Goal: Task Accomplishment & Management: Manage account settings

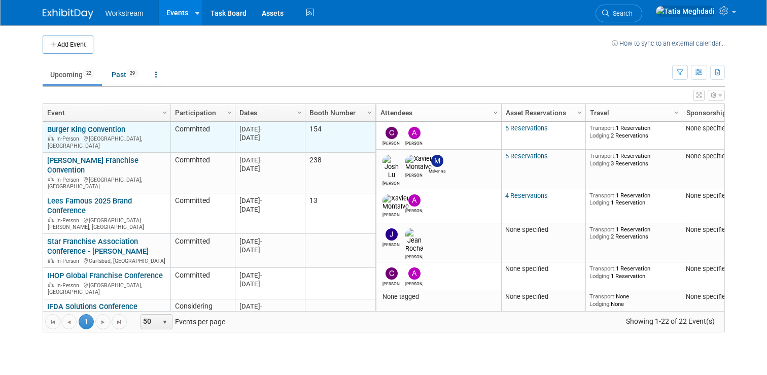
click at [88, 125] on link "Burger King Convention" at bounding box center [86, 129] width 78 height 9
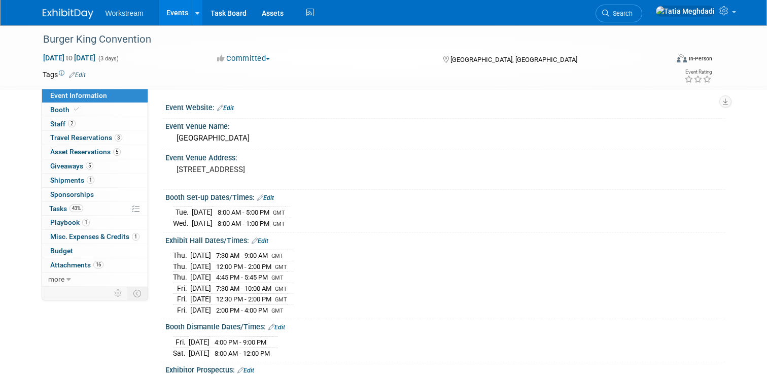
select select "Brand MSA"
select select "Restaurant"
select select "[PERSON_NAME]"
click at [67, 181] on span "Shipments 1" at bounding box center [72, 180] width 44 height 8
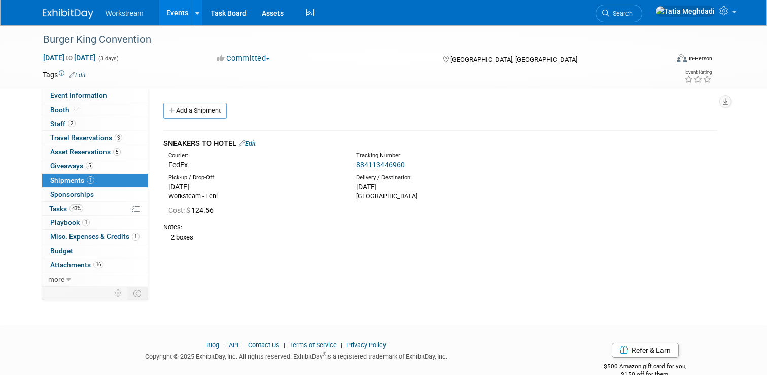
click at [376, 164] on link "884113446960" at bounding box center [380, 165] width 49 height 8
click at [441, 147] on div "SNEAKERS TO HOTEL Edit" at bounding box center [440, 143] width 554 height 11
click at [394, 163] on link "884113446960" at bounding box center [380, 165] width 49 height 8
drag, startPoint x: 756, startPoint y: 137, endPoint x: 749, endPoint y: 138, distance: 7.2
click at [749, 138] on div "Burger King Convention [DATE] to [DATE] (3 days) [DATE] to [DATE] Committed Com…" at bounding box center [383, 166] width 767 height 282
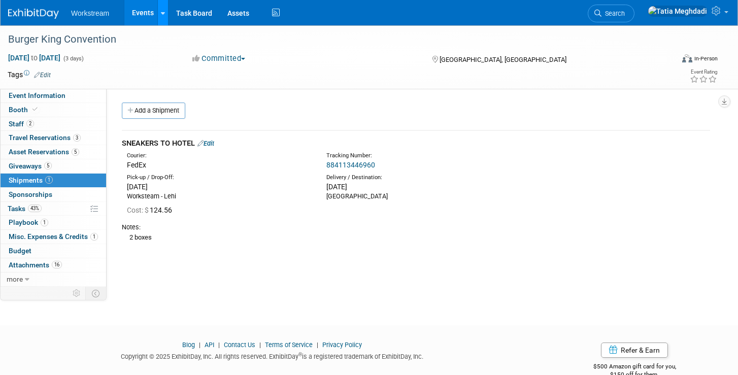
click at [159, 18] on link at bounding box center [162, 12] width 11 height 25
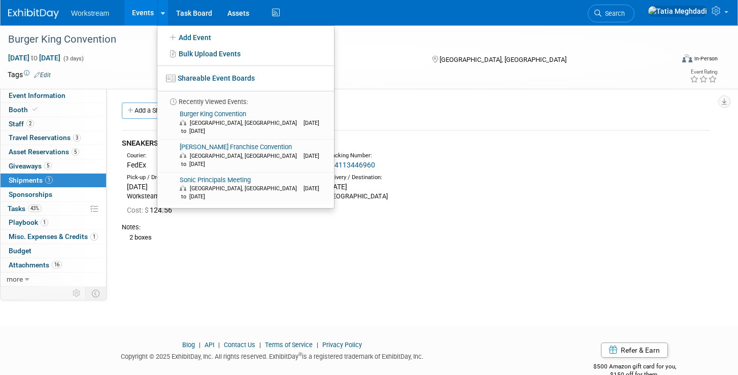
click at [148, 16] on link "Events" at bounding box center [142, 12] width 37 height 25
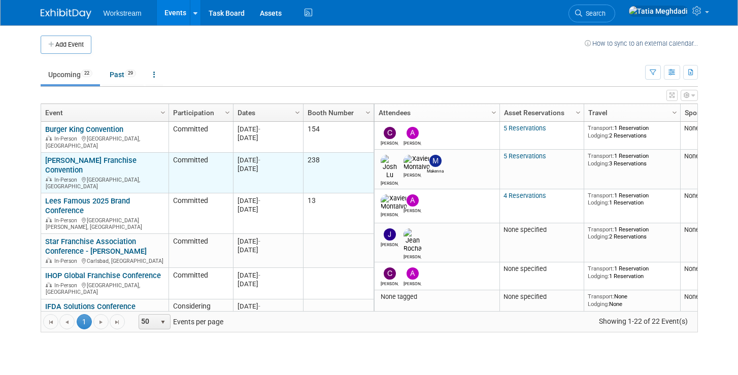
click at [85, 158] on link "[PERSON_NAME] Franchise Convention" at bounding box center [90, 165] width 91 height 19
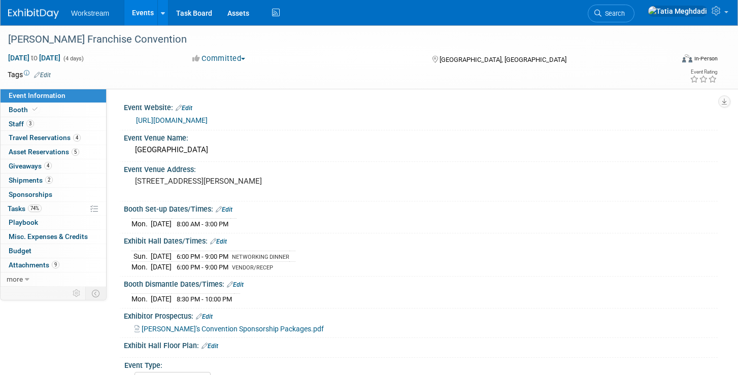
select select "Franchisor"
select select "Restaurant"
select select "No"
select select "[PERSON_NAME]"
click at [30, 178] on span "Shipments 2" at bounding box center [31, 180] width 44 height 8
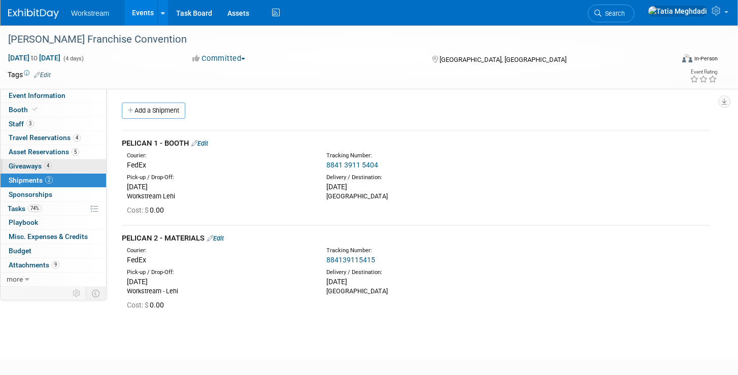
click at [31, 163] on span "Giveaways 4" at bounding box center [30, 166] width 43 height 8
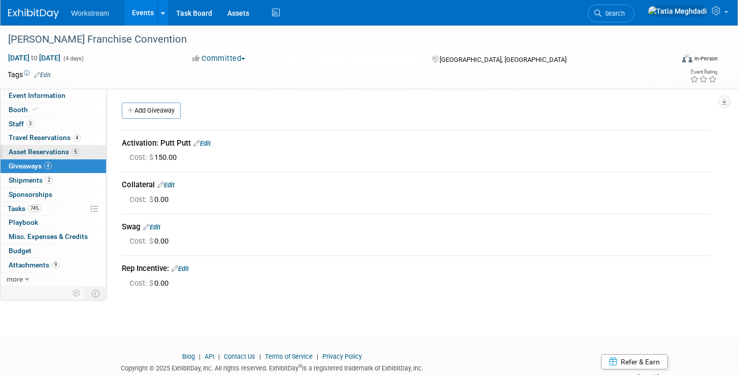
click at [30, 152] on span "Asset Reservations 5" at bounding box center [44, 152] width 71 height 8
